Goal: Information Seeking & Learning: Learn about a topic

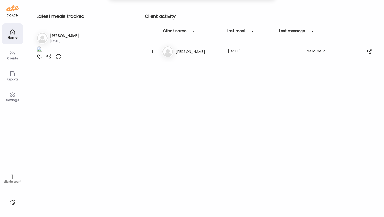
click at [13, 41] on div "Home" at bounding box center [12, 34] width 21 height 21
click at [55, 33] on h3 "[PERSON_NAME]" at bounding box center [64, 35] width 29 height 5
click at [10, 52] on icon at bounding box center [12, 53] width 5 height 4
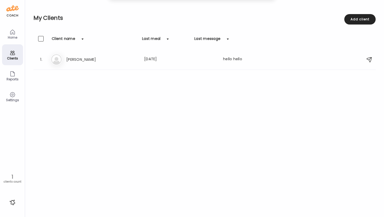
click at [78, 48] on div "Client name Last meal Last message" at bounding box center [204, 42] width 342 height 13
click at [78, 58] on h3 "[PERSON_NAME]" at bounding box center [89, 59] width 46 height 6
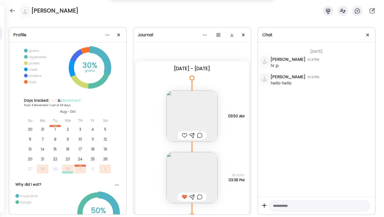
scroll to position [0, 0]
click at [206, 35] on div at bounding box center [205, 35] width 10 height 10
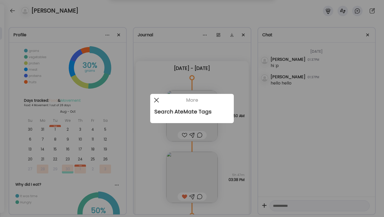
click at [157, 98] on div at bounding box center [156, 100] width 10 height 10
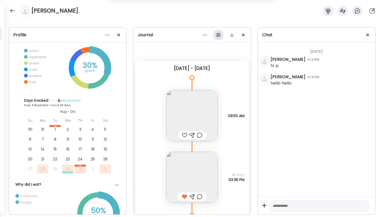
click at [218, 36] on div at bounding box center [218, 35] width 10 height 10
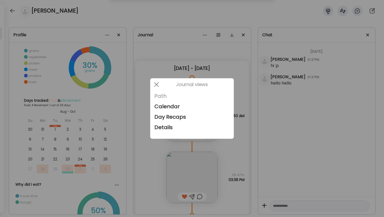
click at [168, 97] on div "Path" at bounding box center [191, 96] width 75 height 10
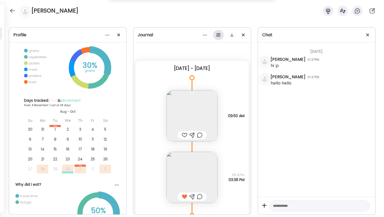
click at [218, 38] on div at bounding box center [218, 35] width 10 height 10
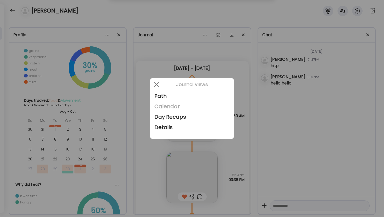
click at [171, 105] on div "Calendar" at bounding box center [191, 106] width 75 height 10
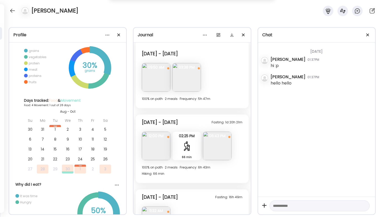
scroll to position [23, 0]
click at [219, 36] on div at bounding box center [218, 35] width 10 height 10
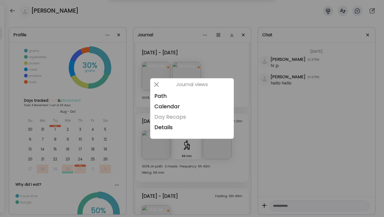
click at [175, 116] on div "Day Recaps" at bounding box center [191, 117] width 75 height 10
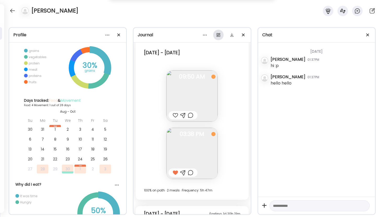
click at [220, 35] on div at bounding box center [218, 35] width 10 height 10
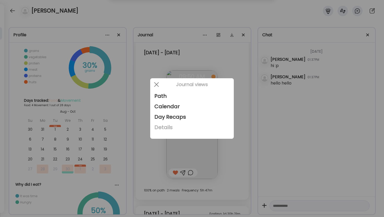
click at [187, 130] on div "Details" at bounding box center [191, 127] width 75 height 10
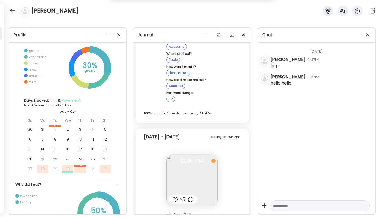
scroll to position [456, 0]
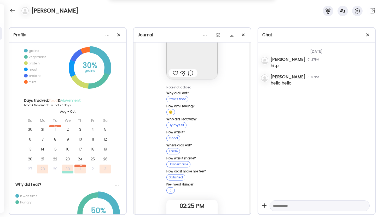
click at [171, 109] on div "😕" at bounding box center [170, 112] width 9 height 6
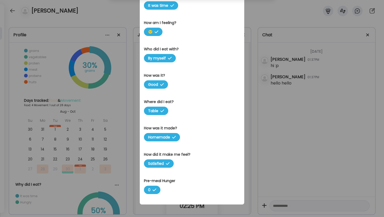
scroll to position [170, 0]
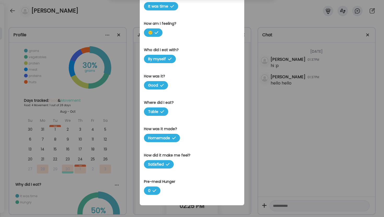
click at [213, 214] on div "Ate Coach Dashboard Wahoo! It’s official Take a moment to set up your Coach Pro…" at bounding box center [192, 108] width 384 height 217
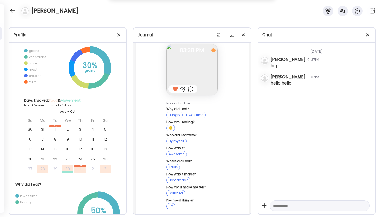
scroll to position [0, 0]
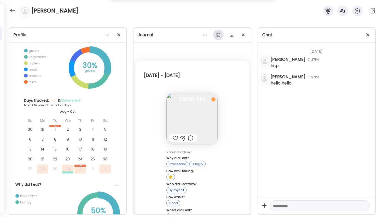
click at [217, 32] on div at bounding box center [218, 35] width 10 height 10
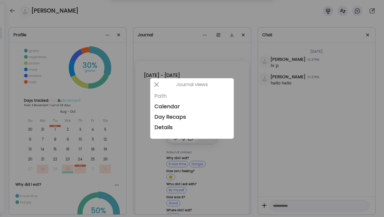
click at [179, 95] on div "Path" at bounding box center [191, 96] width 75 height 10
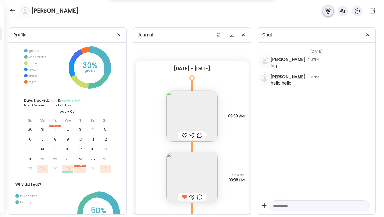
click at [327, 13] on icon at bounding box center [327, 11] width 5 height 6
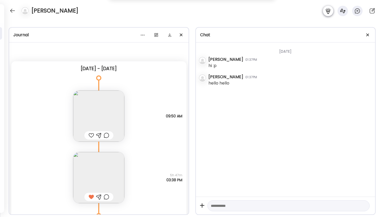
scroll to position [214, 0]
click at [327, 13] on icon at bounding box center [327, 11] width 5 height 6
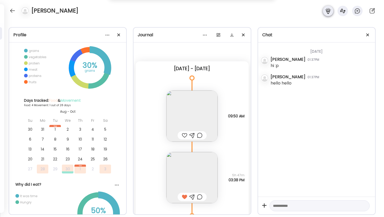
click at [327, 13] on icon at bounding box center [327, 11] width 5 height 6
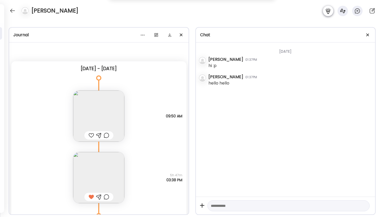
click at [327, 13] on icon at bounding box center [327, 11] width 5 height 6
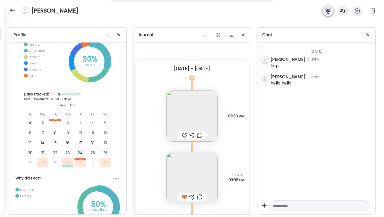
scroll to position [207, 0]
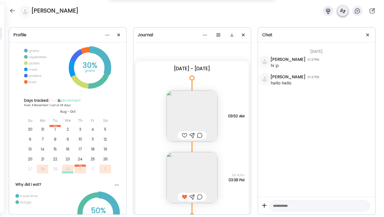
click at [341, 11] on icon at bounding box center [342, 11] width 5 height 4
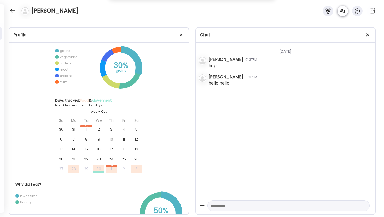
click at [342, 11] on icon at bounding box center [343, 11] width 6 height 6
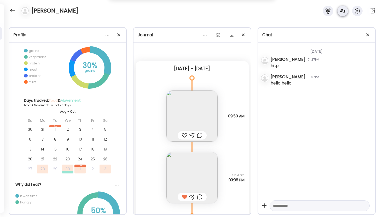
click at [342, 11] on icon at bounding box center [343, 11] width 6 height 6
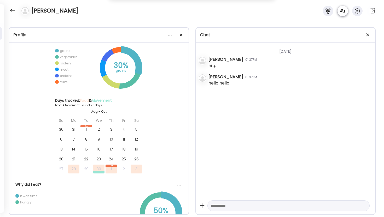
click at [342, 11] on icon at bounding box center [343, 11] width 6 height 6
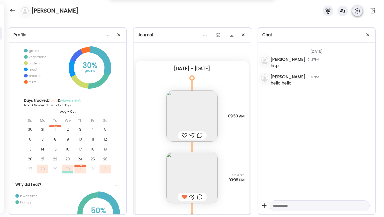
click at [357, 13] on icon at bounding box center [357, 11] width 5 height 5
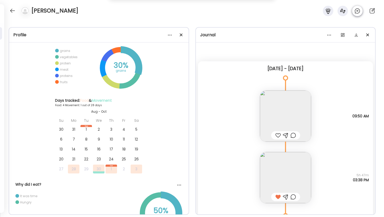
click at [357, 13] on icon at bounding box center [357, 11] width 5 height 5
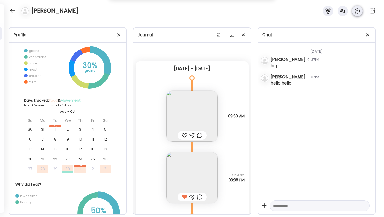
click at [357, 13] on icon at bounding box center [357, 11] width 5 height 5
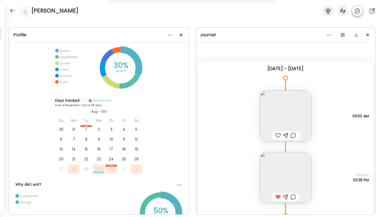
click at [357, 13] on icon at bounding box center [357, 11] width 5 height 5
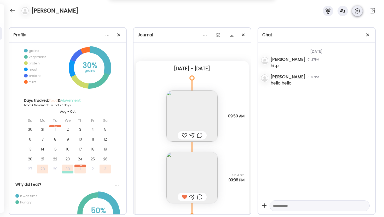
click at [357, 13] on icon at bounding box center [357, 11] width 5 height 5
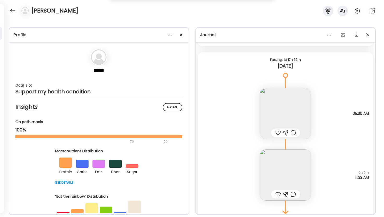
scroll to position [547, 0]
click at [281, 99] on img at bounding box center [285, 111] width 51 height 51
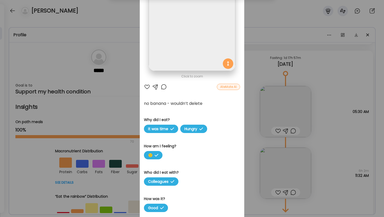
scroll to position [0, 0]
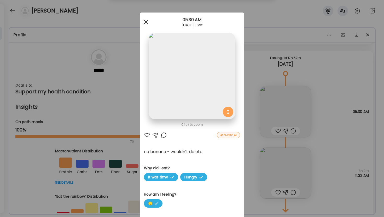
click at [147, 20] on span at bounding box center [146, 22] width 5 height 5
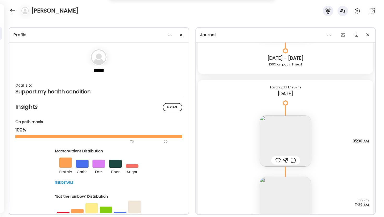
scroll to position [521, 0]
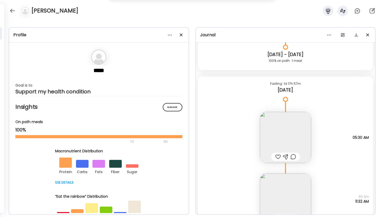
click at [277, 191] on img at bounding box center [285, 199] width 51 height 51
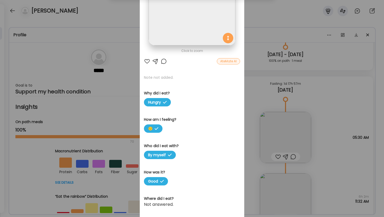
scroll to position [154, 0]
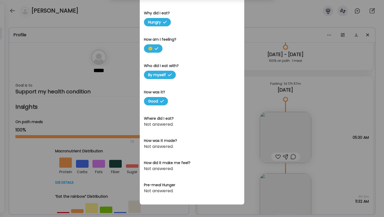
click at [247, 201] on div "Ate Coach Dashboard Wahoo! It’s official Take a moment to set up your Coach Pro…" at bounding box center [192, 108] width 384 height 217
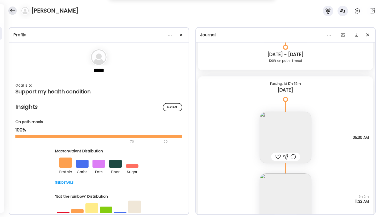
click at [14, 12] on div at bounding box center [12, 11] width 8 height 8
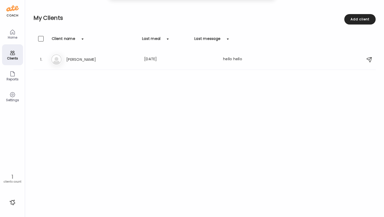
click at [18, 79] on div "Reports" at bounding box center [12, 79] width 19 height 3
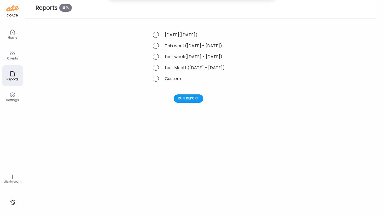
click at [13, 32] on icon at bounding box center [12, 32] width 6 height 6
